Goal: Use online tool/utility: Use online tool/utility

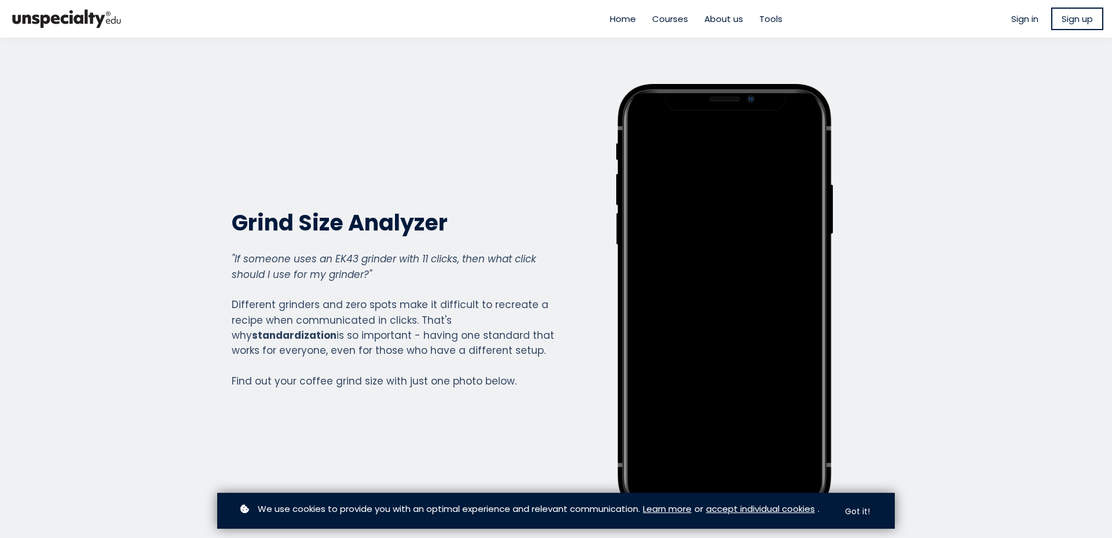
scroll to position [1282, 463]
click at [864, 506] on button "Got it!" at bounding box center [858, 512] width 46 height 23
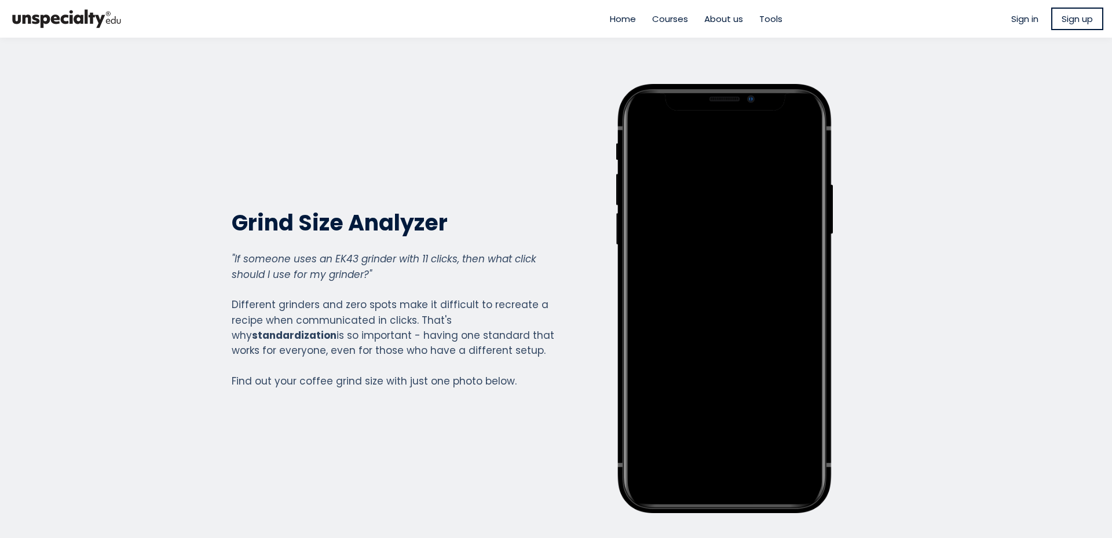
click at [724, 291] on div at bounding box center [725, 299] width 194 height 407
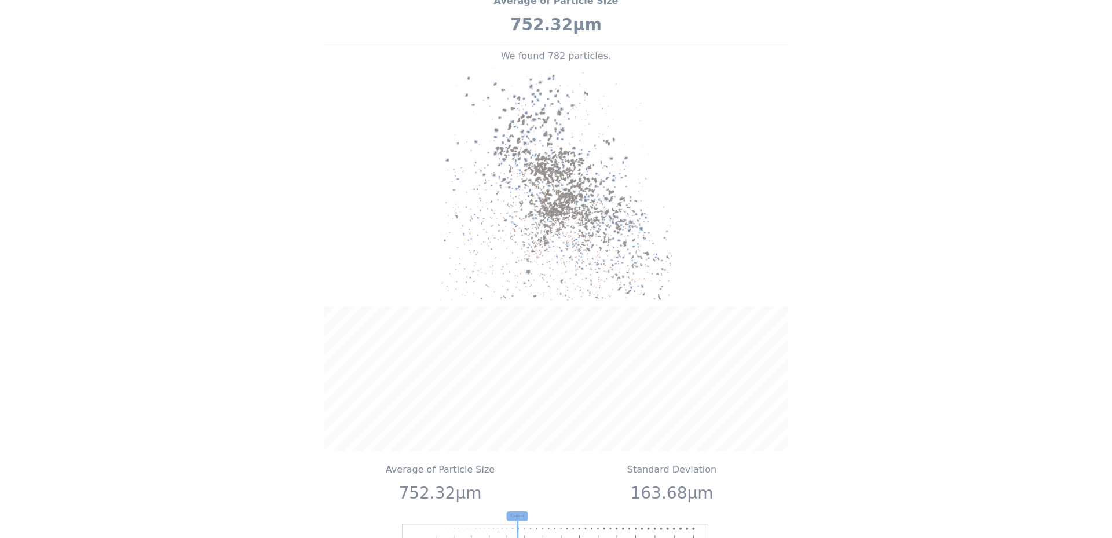
scroll to position [1390, 0]
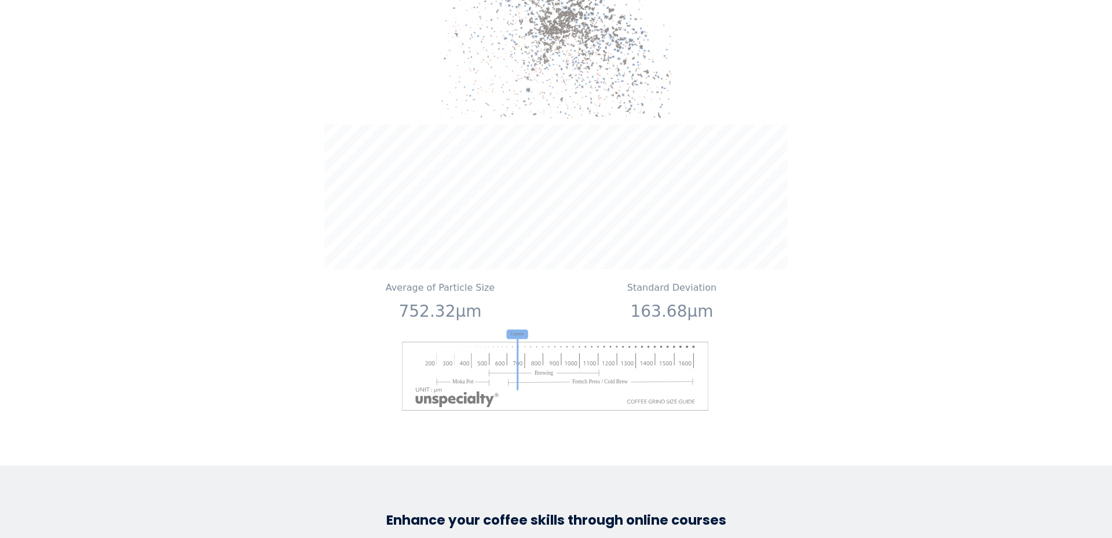
drag, startPoint x: 532, startPoint y: 344, endPoint x: 703, endPoint y: 355, distance: 171.3
click at [703, 355] on image at bounding box center [556, 376] width 309 height 70
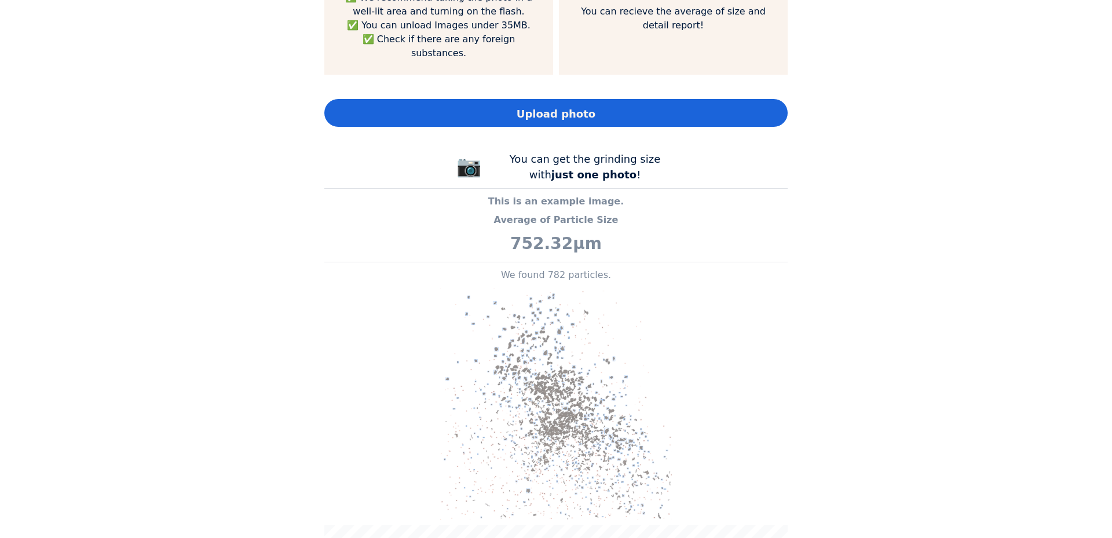
scroll to position [985, 0]
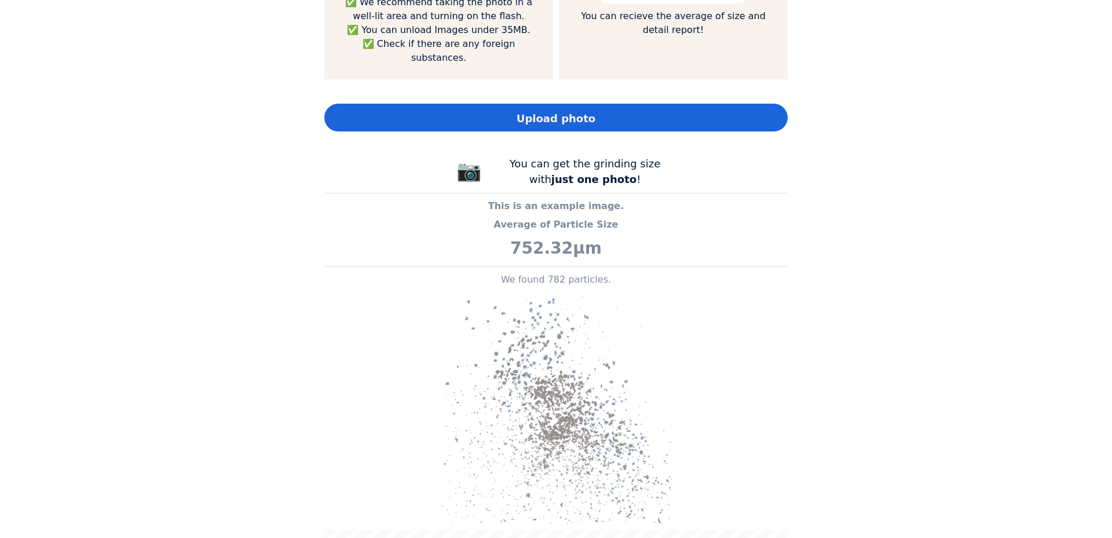
click at [561, 111] on span "Upload photo" at bounding box center [556, 119] width 79 height 16
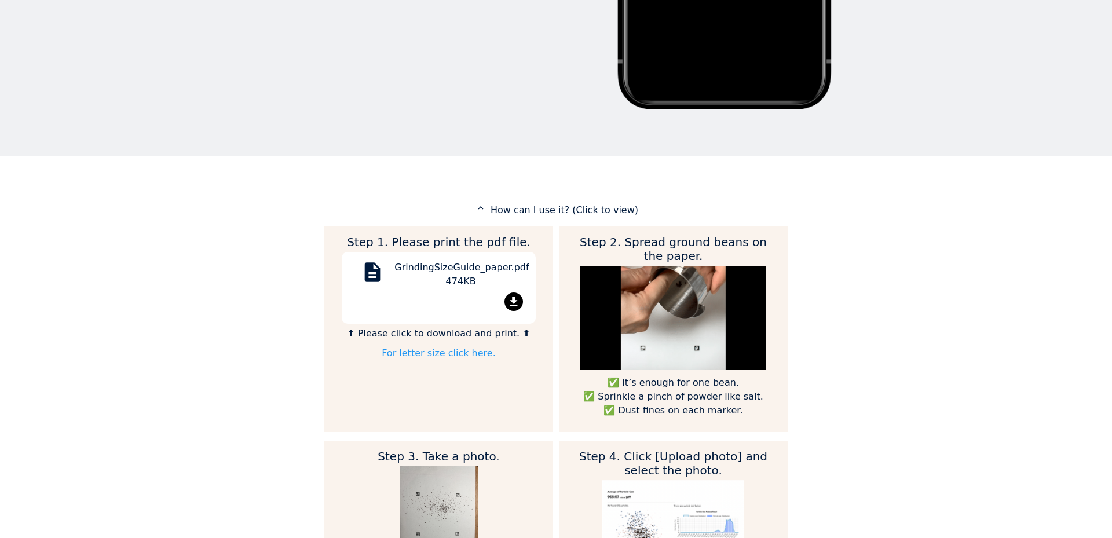
scroll to position [406, 0]
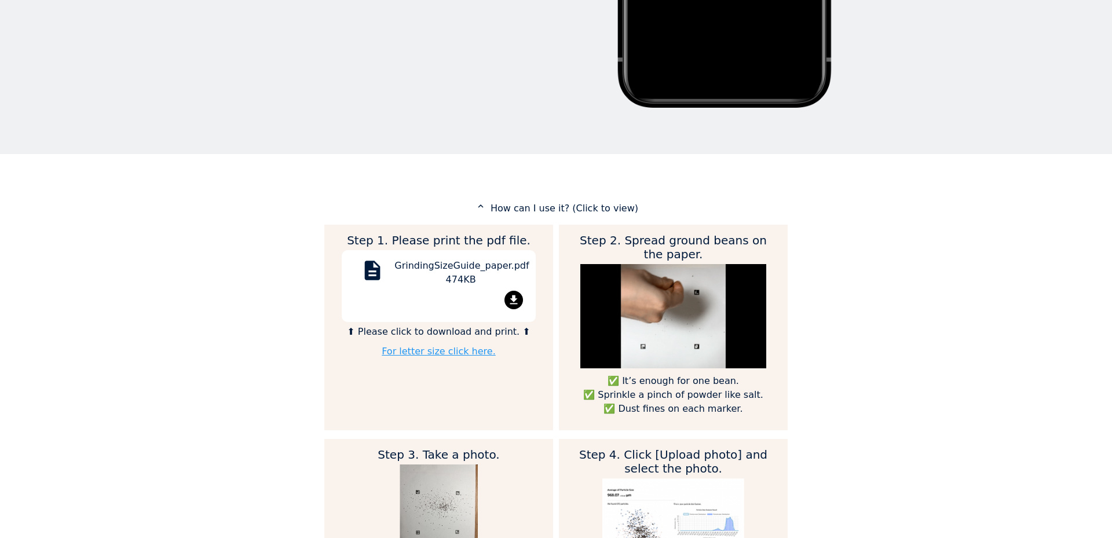
click at [506, 295] on mat-icon "file_download" at bounding box center [514, 300] width 19 height 19
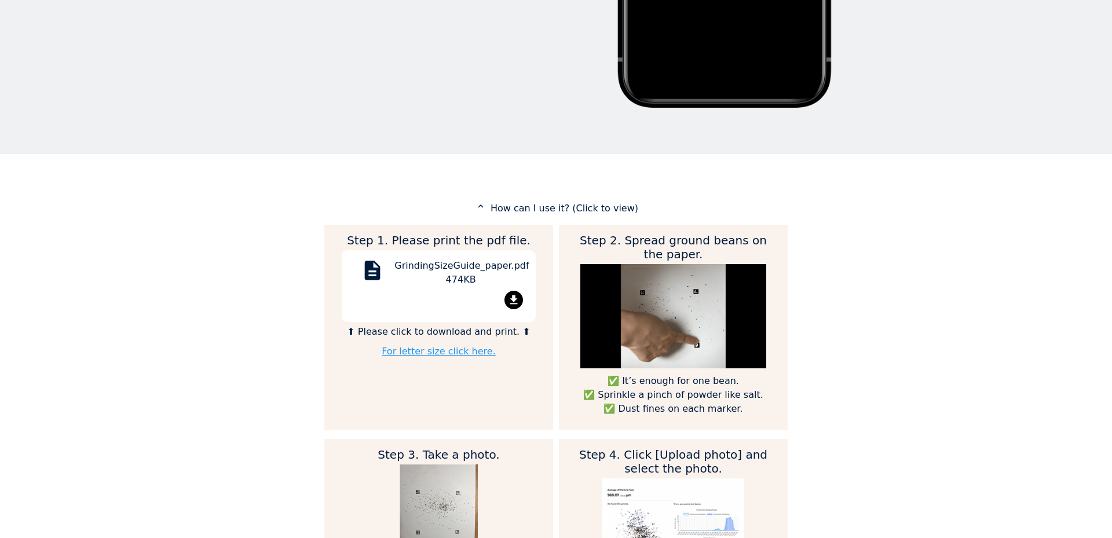
click at [478, 269] on div "GrindingSizeGuide_paper.pdf 474KB" at bounding box center [461, 275] width 133 height 32
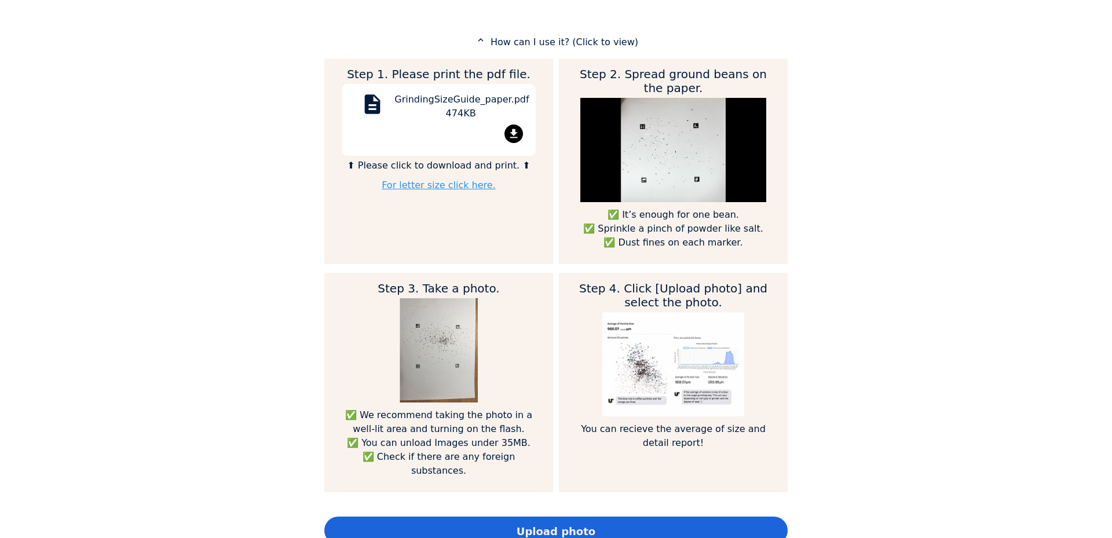
scroll to position [637, 0]
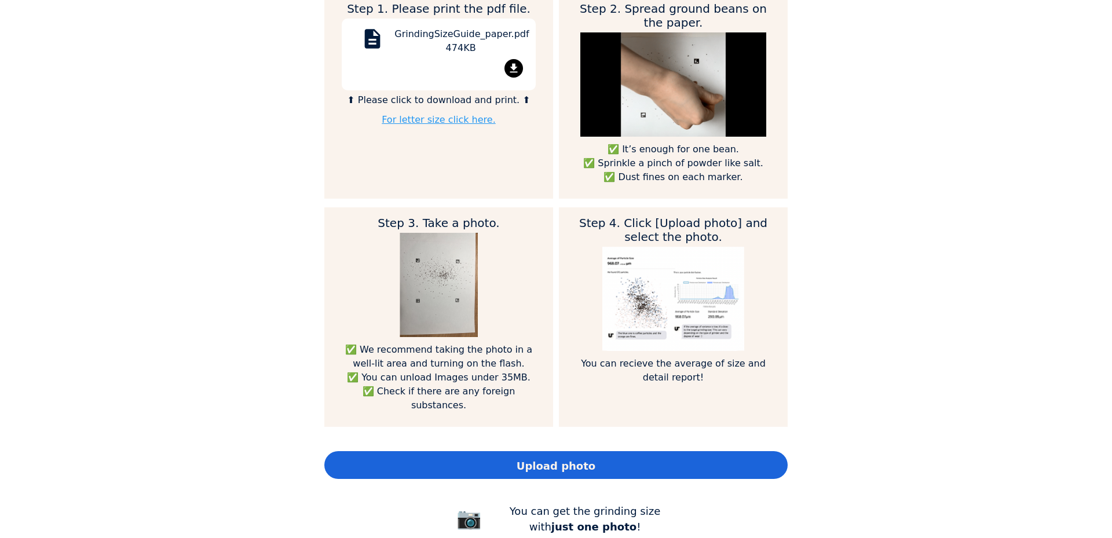
click at [884, 123] on div "Home Courses About us Tools Sign in" at bounding box center [556, 269] width 1112 height 538
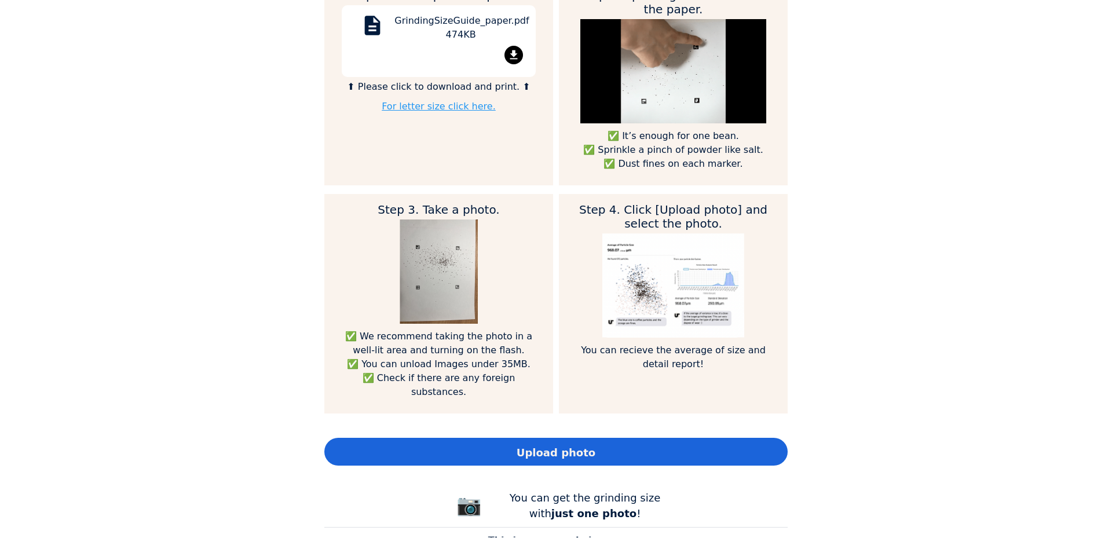
scroll to position [695, 0]
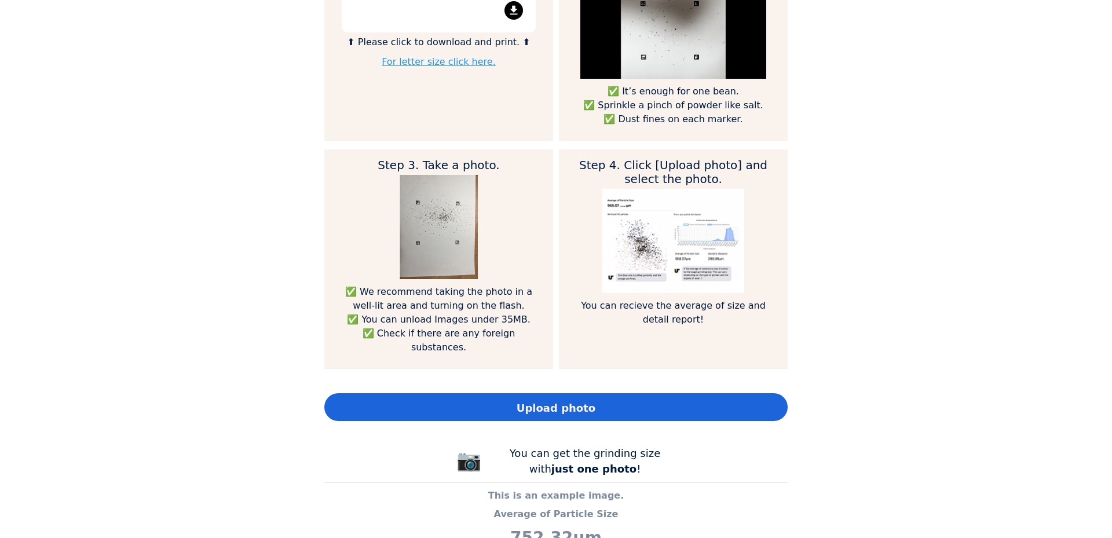
click at [568, 400] on span "Upload photo" at bounding box center [556, 408] width 79 height 16
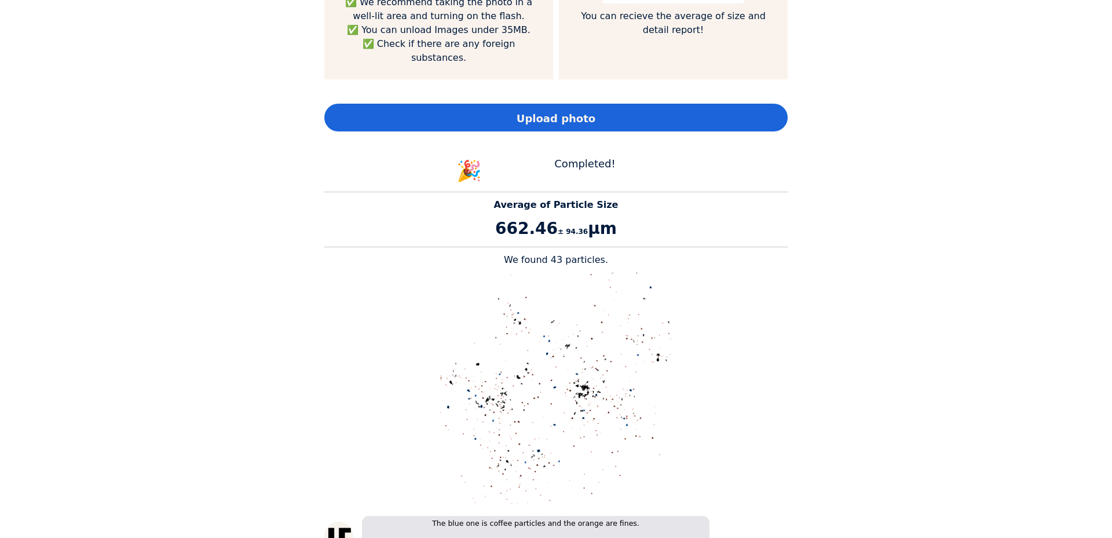
scroll to position [1508, 463]
drag, startPoint x: 497, startPoint y: 210, endPoint x: 610, endPoint y: 227, distance: 114.2
click at [610, 227] on p "662.46 ± 94.36 μm" at bounding box center [555, 229] width 463 height 24
drag, startPoint x: 504, startPoint y: 245, endPoint x: 592, endPoint y: 243, distance: 88.1
click at [592, 253] on p "We found 43 particles." at bounding box center [555, 260] width 463 height 14
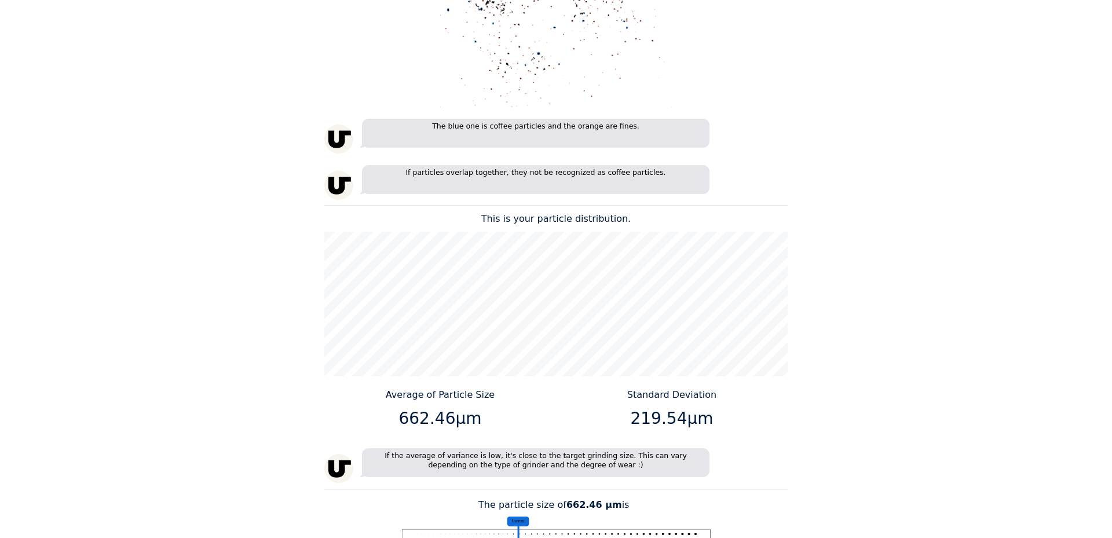
scroll to position [1390, 0]
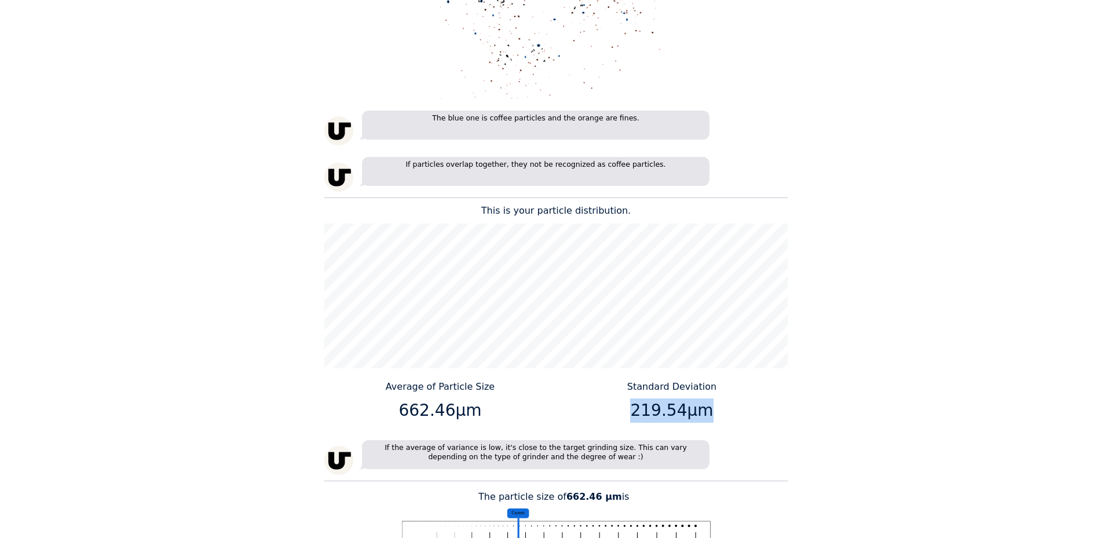
drag, startPoint x: 634, startPoint y: 397, endPoint x: 721, endPoint y: 396, distance: 87.5
click at [721, 399] on p "219.54μm" at bounding box center [672, 411] width 223 height 24
click at [729, 402] on p "219.54μm" at bounding box center [672, 411] width 223 height 24
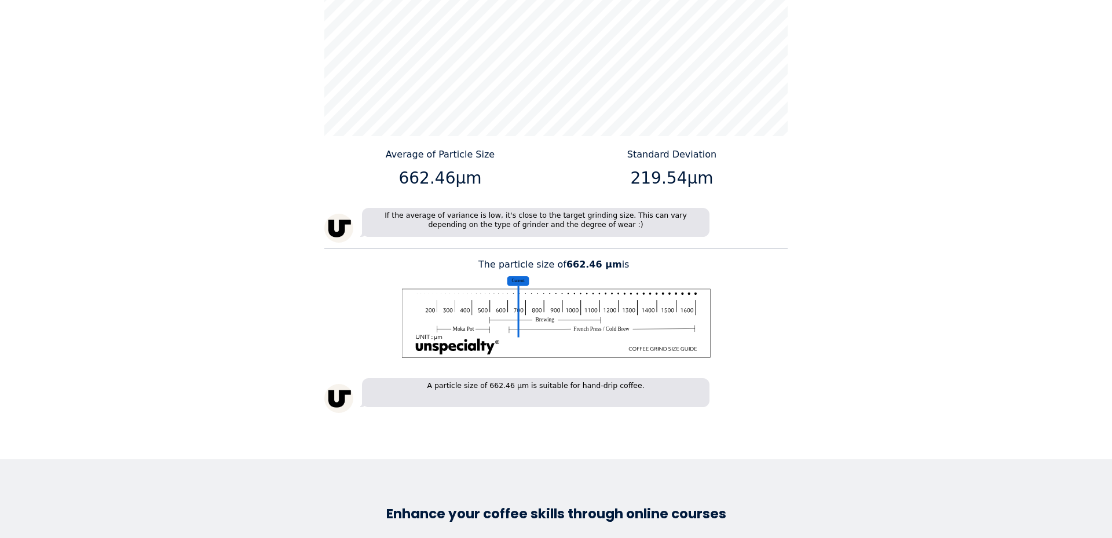
scroll to position [1622, 0]
drag, startPoint x: 432, startPoint y: 371, endPoint x: 631, endPoint y: 371, distance: 199.9
click at [631, 379] on p "A particle size of 662.46 µm is suitable for hand-drip coffee." at bounding box center [536, 393] width 348 height 29
click at [759, 379] on div "A particle size of 662.46 µm is suitable for hand-drip coffee." at bounding box center [555, 396] width 463 height 35
